Goal: Information Seeking & Learning: Understand process/instructions

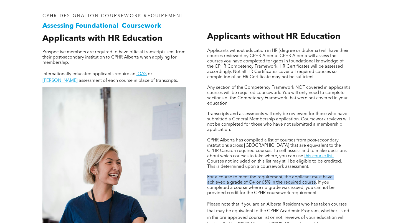
scroll to position [360, 0]
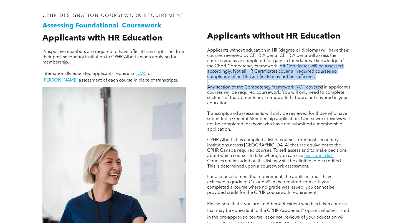
drag, startPoint x: 279, startPoint y: 65, endPoint x: 321, endPoint y: 84, distance: 45.6
click at [321, 84] on div "Applicants without education in HR (degree or diploma) will have their courses …" at bounding box center [278, 151] width 143 height 206
click at [319, 77] on p "Applicants without education in HR (degree or diploma) will have their courses …" at bounding box center [278, 64] width 143 height 32
click at [312, 70] on span "Applicants without education in HR (degree or diploma) will have their courses …" at bounding box center [277, 63] width 141 height 31
drag, startPoint x: 318, startPoint y: 75, endPoint x: 280, endPoint y: 66, distance: 38.8
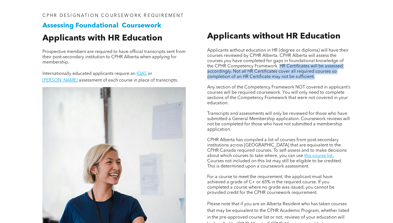
click at [280, 66] on p "Applicants without education in HR (degree or diploma) will have their courses …" at bounding box center [278, 64] width 143 height 32
copy span "HR Certificates will be assessed accordingly. Not all HR Certificates cover all…"
click at [260, 167] on span "Courses not included on this list may still be eligible to be credited. This is…" at bounding box center [274, 164] width 135 height 10
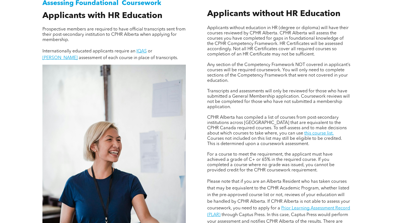
scroll to position [388, 0]
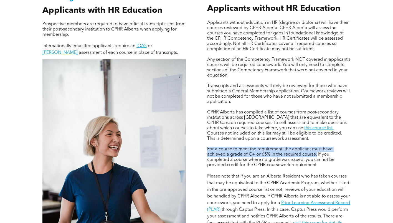
drag, startPoint x: 208, startPoint y: 147, endPoint x: 317, endPoint y: 154, distance: 109.1
click at [317, 154] on span "For a course to meet the requirement, the applicant must have achieved a grade …" at bounding box center [270, 157] width 127 height 20
copy span "For a course to meet the requirement, the applicant must have achieved a grade …"
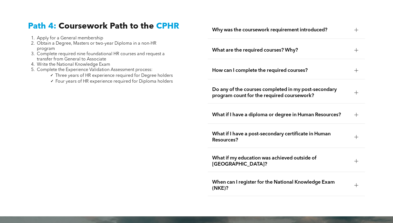
scroll to position [1643, 0]
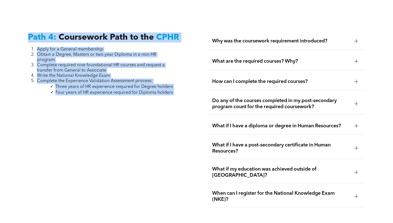
drag, startPoint x: 133, startPoint y: 68, endPoint x: 19, endPoint y: 20, distance: 123.1
click at [19, 20] on div "Path 4: Coursework Path to the CPHR Apply for a General membership Obtain a Deg…" at bounding box center [196, 119] width 393 height 215
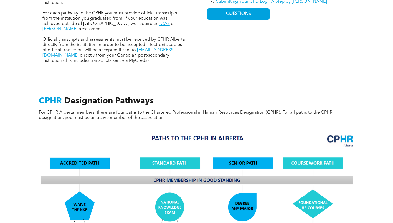
scroll to position [286, 0]
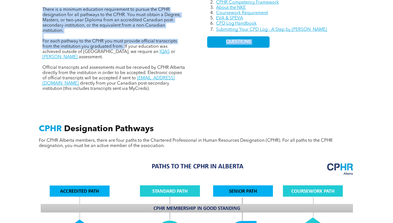
drag, startPoint x: 124, startPoint y: 45, endPoint x: 198, endPoint y: 54, distance: 73.6
click at [198, 54] on div "Resources Registration Manual CPHR Competency Framework About the NKE Coursewor…" at bounding box center [196, 30] width 332 height 147
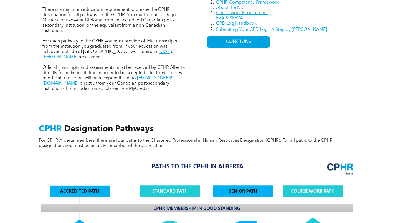
drag, startPoint x: 198, startPoint y: 54, endPoint x: 168, endPoint y: 55, distance: 29.9
click at [163, 60] on p at bounding box center [113, 62] width 143 height 5
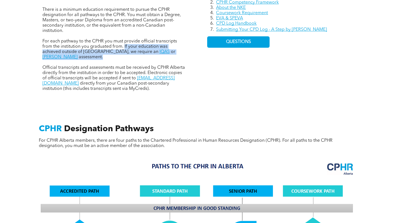
drag, startPoint x: 188, startPoint y: 52, endPoint x: 124, endPoint y: 47, distance: 64.4
click at [124, 47] on div "There is a minimum education requirement to pursue the CPHR designation for all…" at bounding box center [114, 30] width 152 height 131
copy p "If your education was achieved outside of [GEOGRAPHIC_DATA], we require an IQAS…"
